Goal: Information Seeking & Learning: Learn about a topic

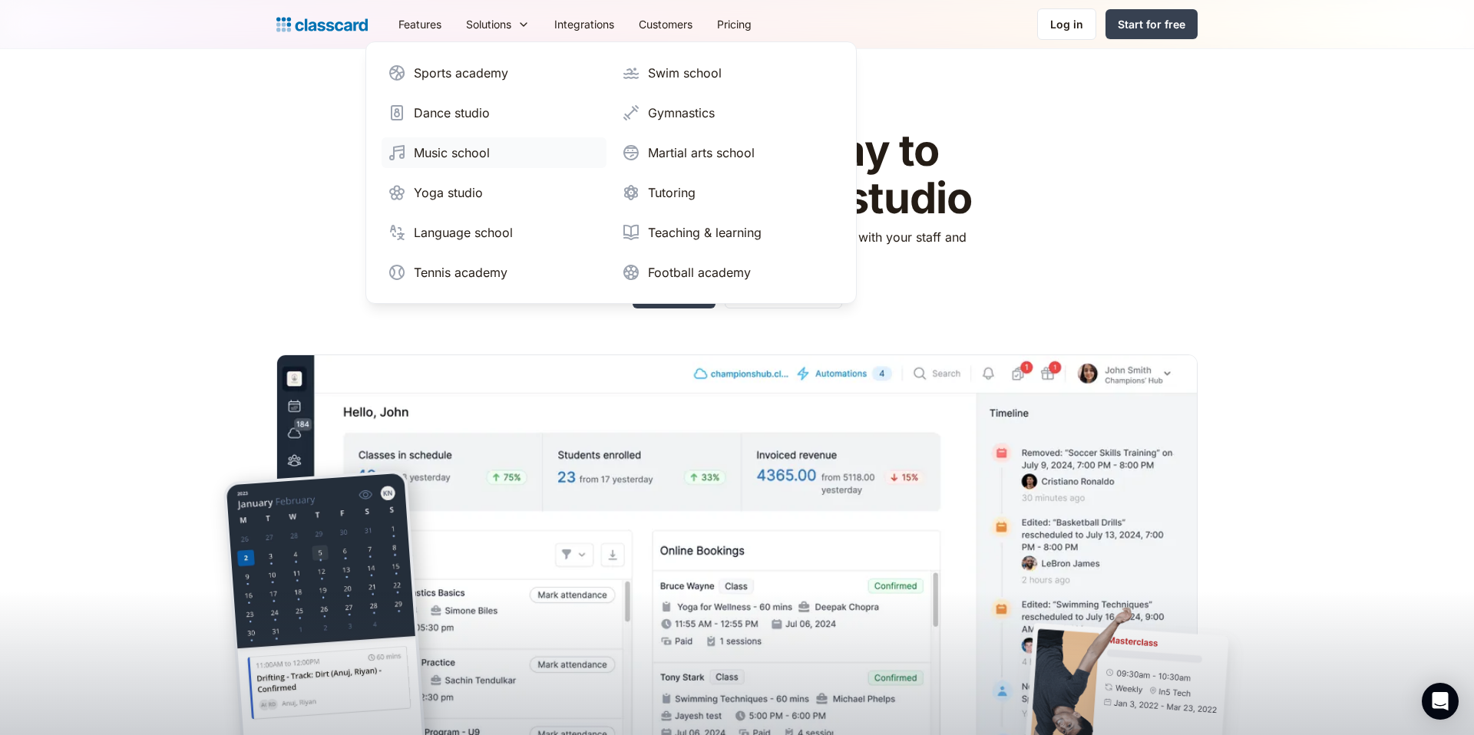
click at [477, 145] on div "Music school" at bounding box center [452, 153] width 76 height 18
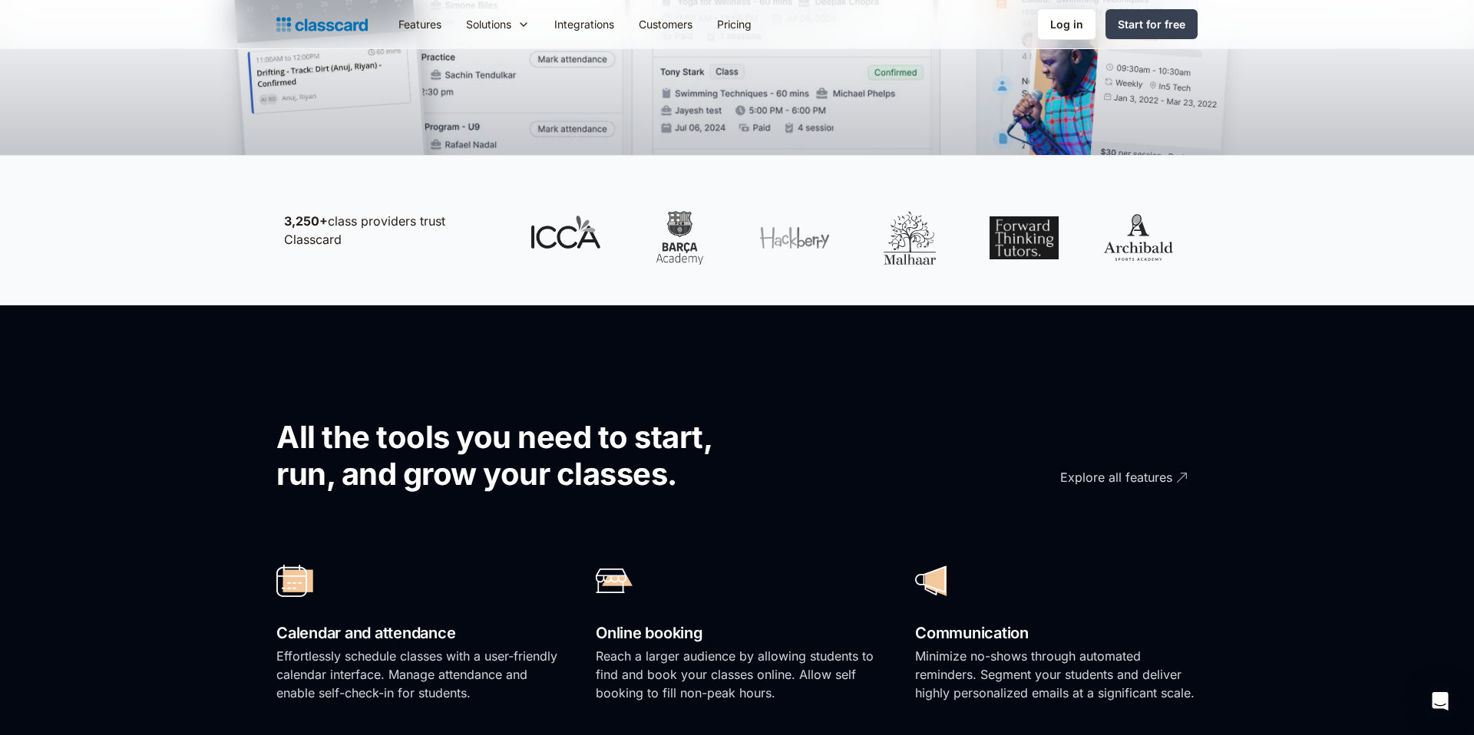
scroll to position [261, 0]
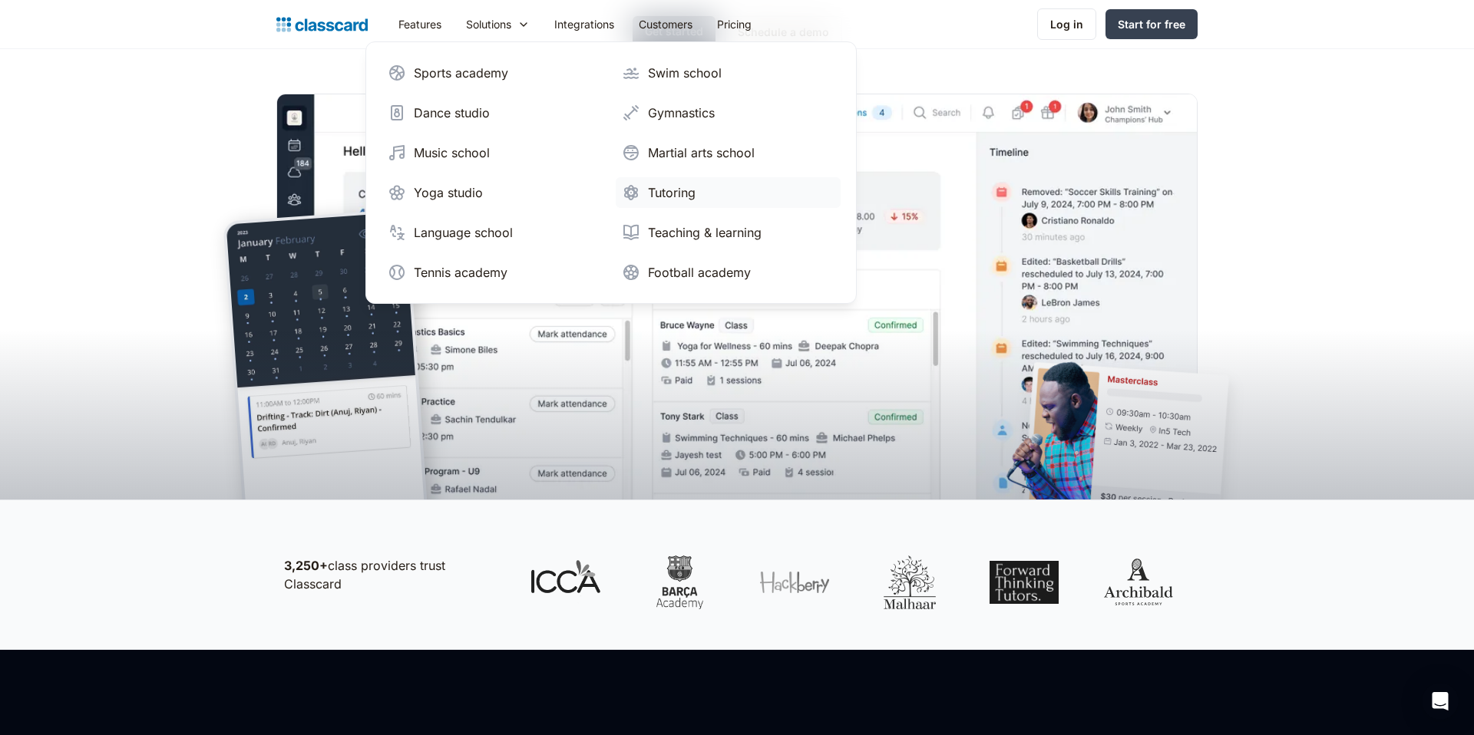
click at [669, 199] on div "Tutoring" at bounding box center [672, 192] width 48 height 18
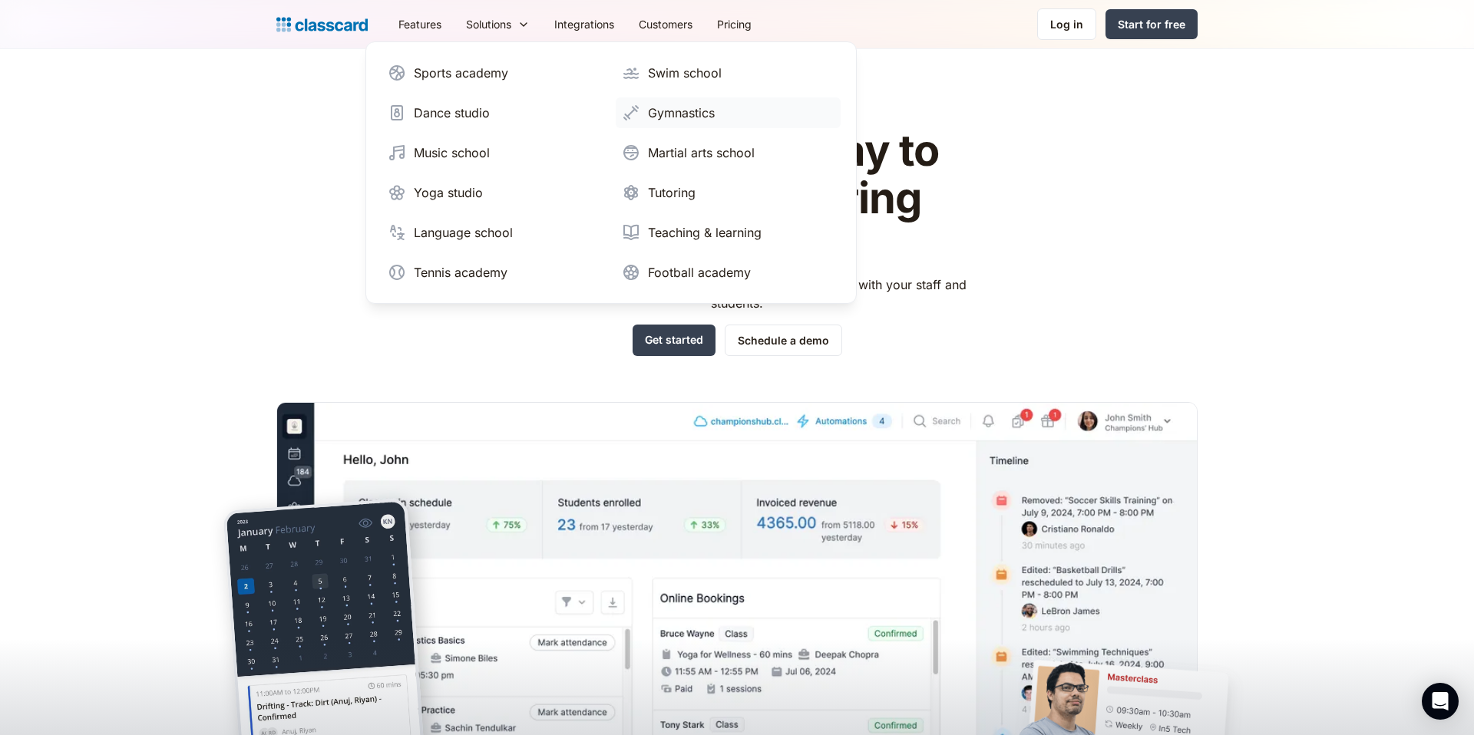
click at [696, 117] on div "Gymnastics" at bounding box center [681, 113] width 67 height 18
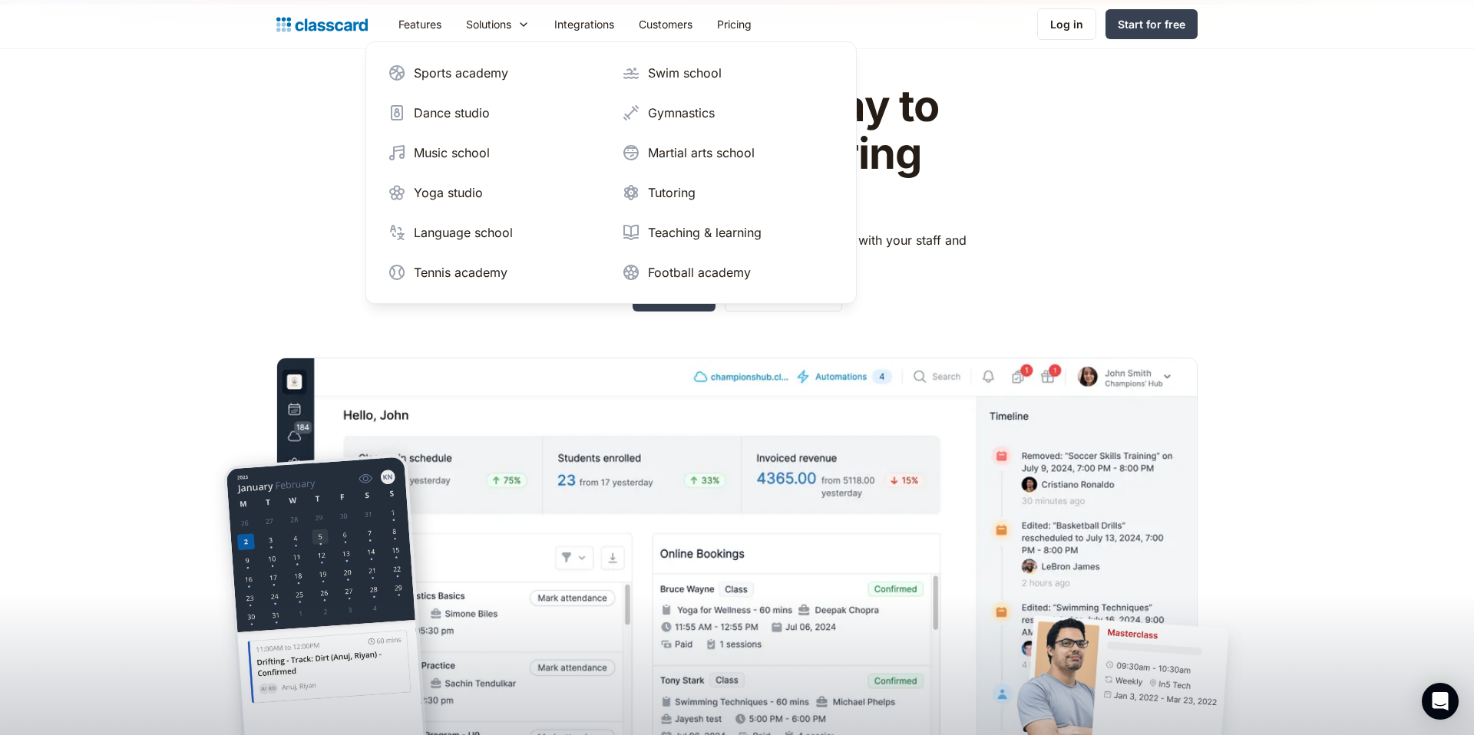
scroll to position [46, 0]
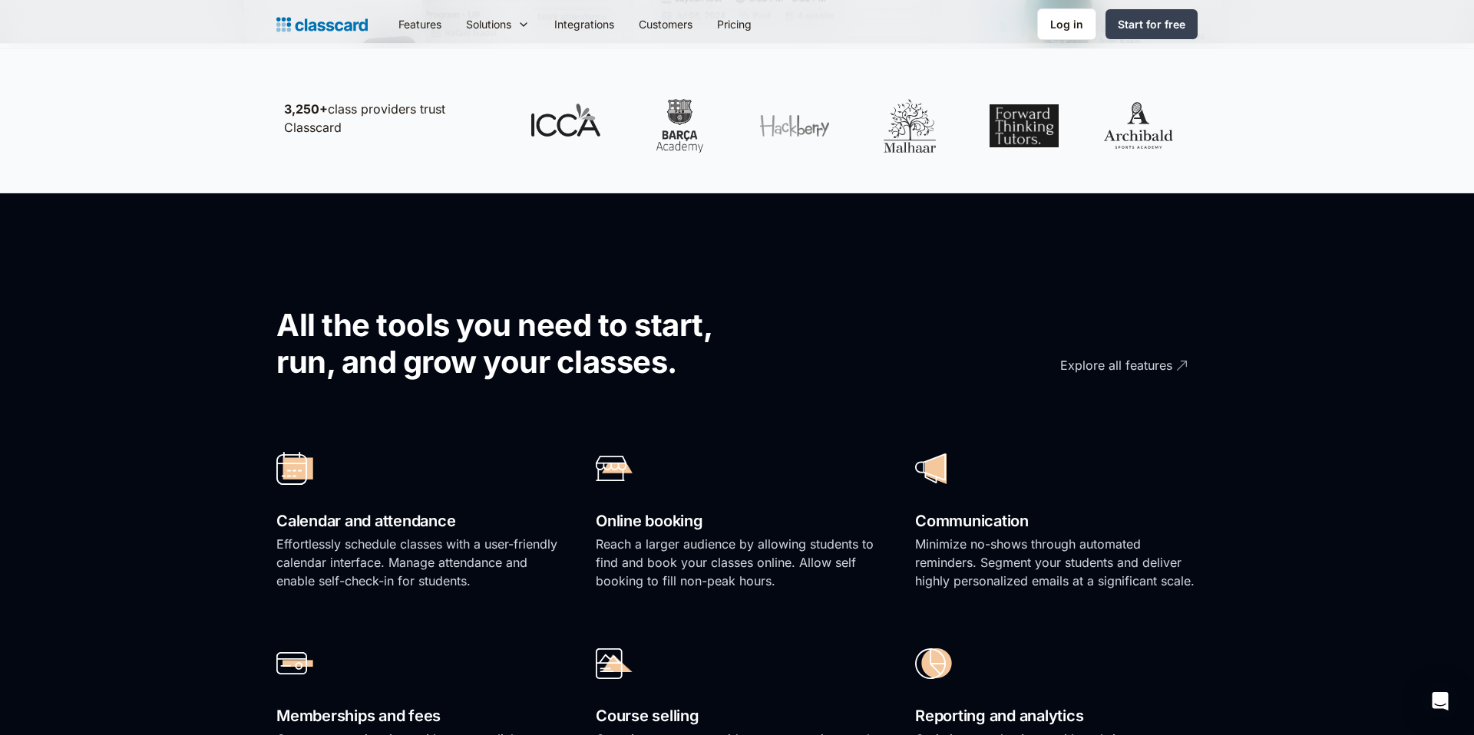
scroll to position [400, 0]
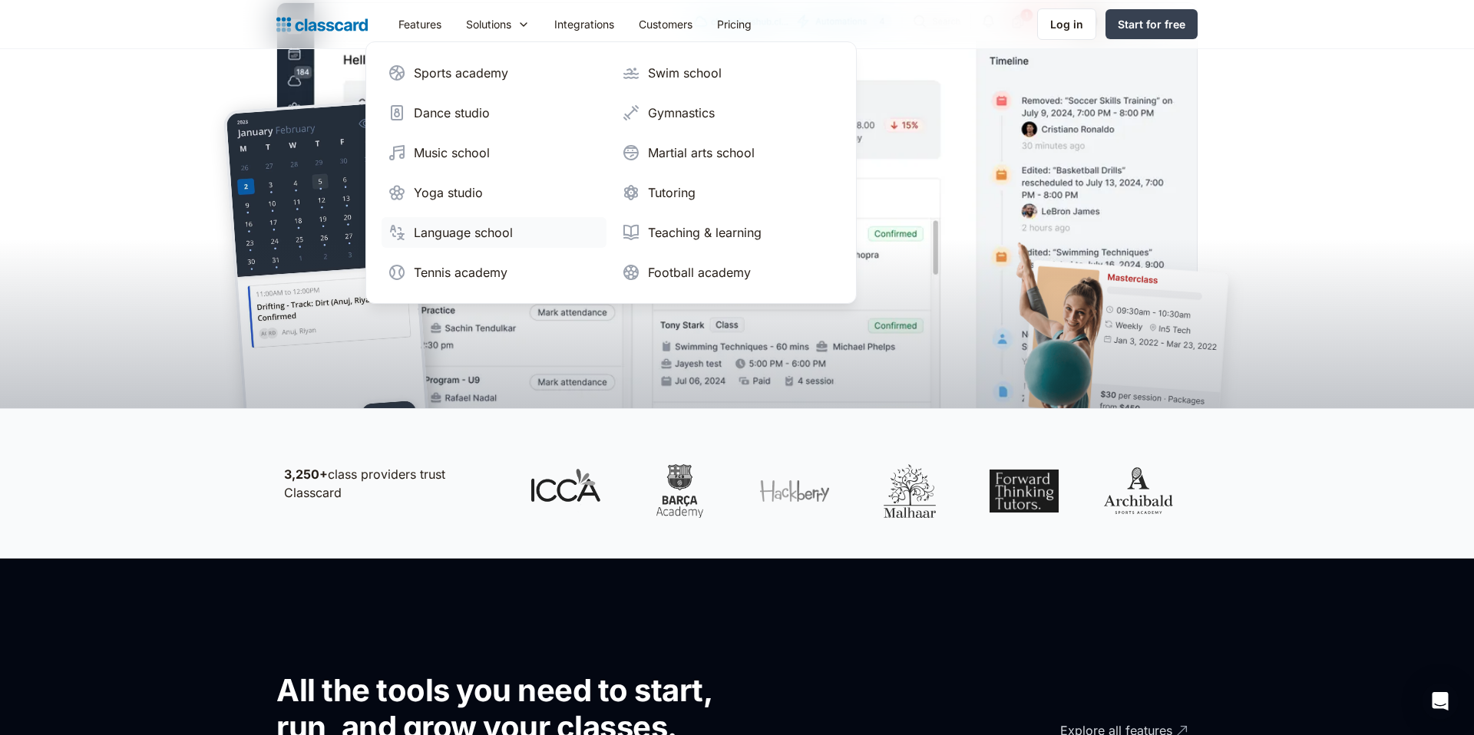
click at [473, 230] on div "Language school" at bounding box center [463, 232] width 99 height 18
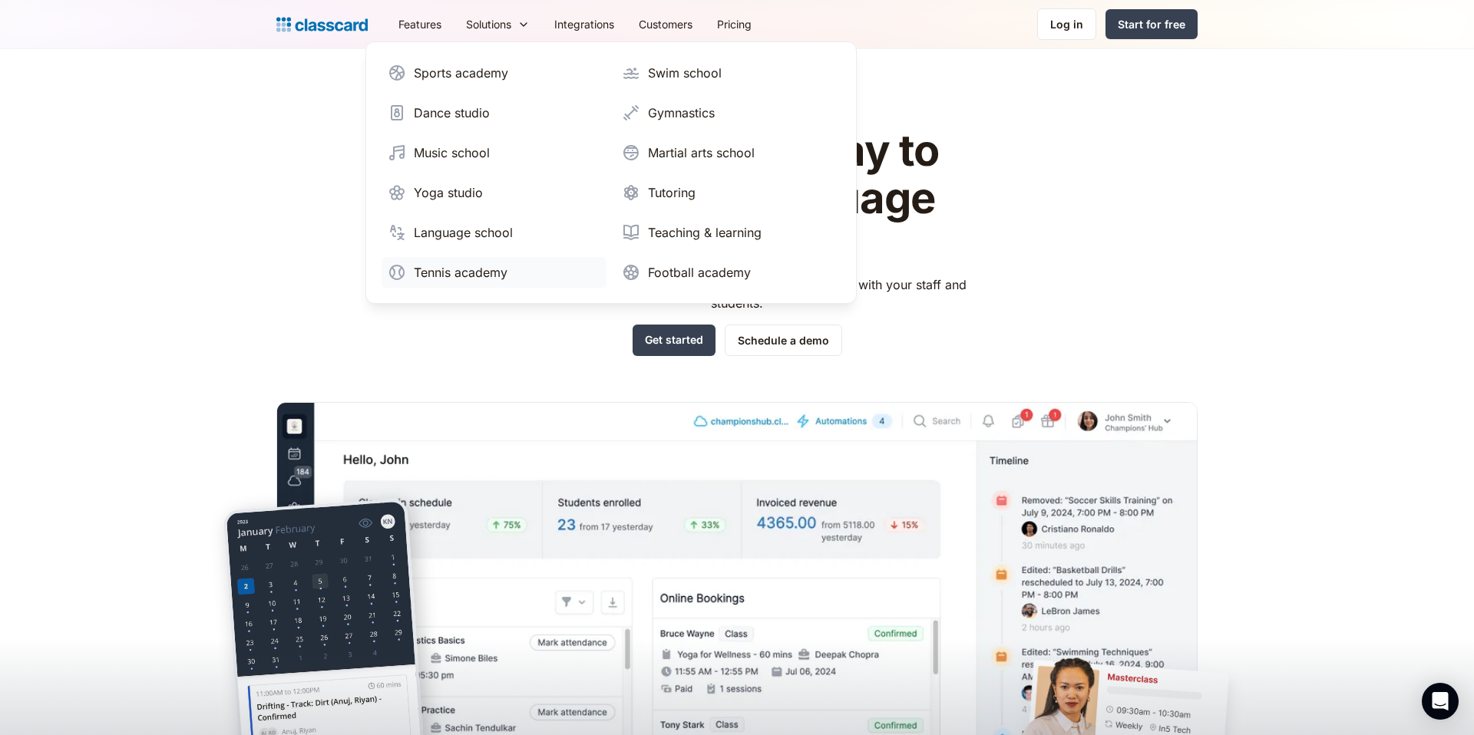
click at [471, 266] on div "Tennis academy" at bounding box center [461, 272] width 94 height 18
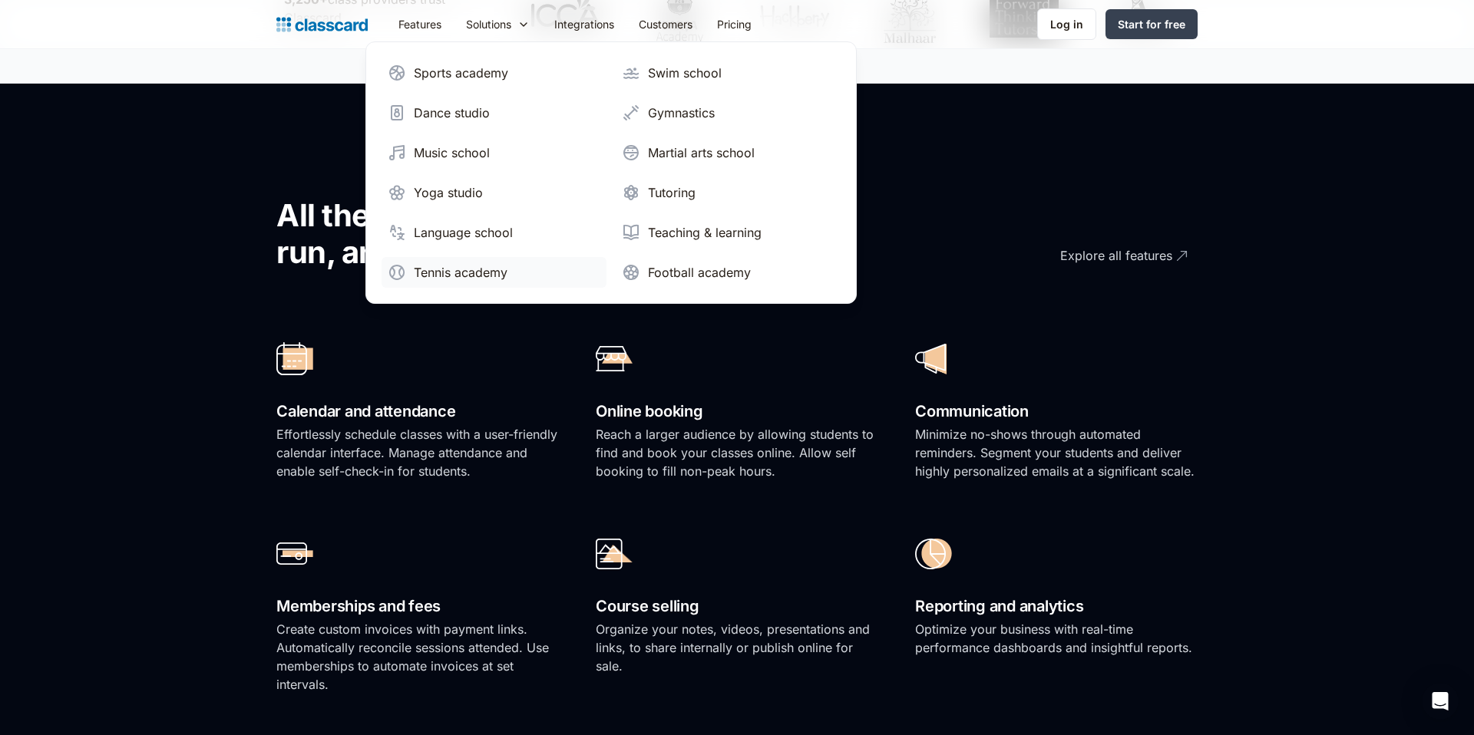
scroll to position [1674, 0]
